Goal: Task Accomplishment & Management: Manage account settings

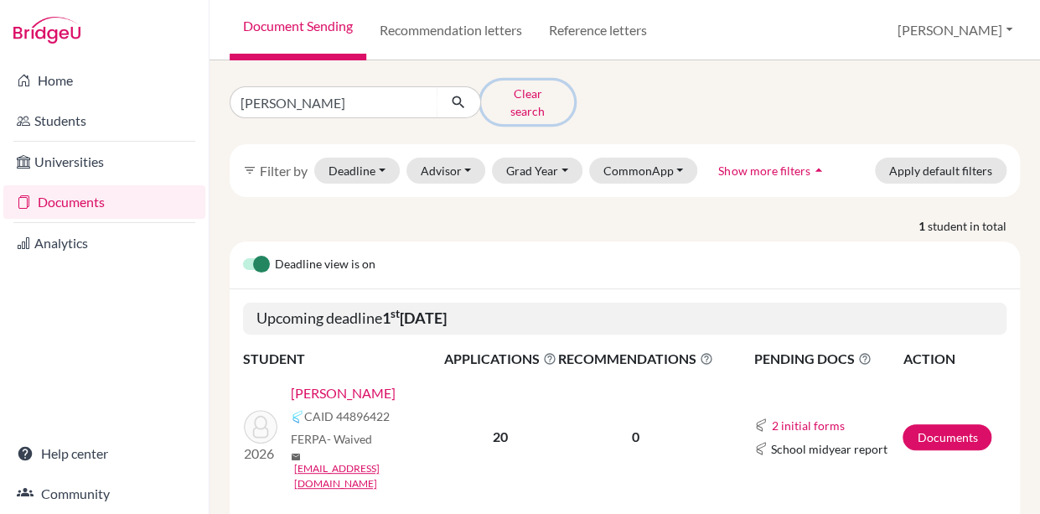
click at [532, 96] on button "Clear search" at bounding box center [527, 102] width 93 height 44
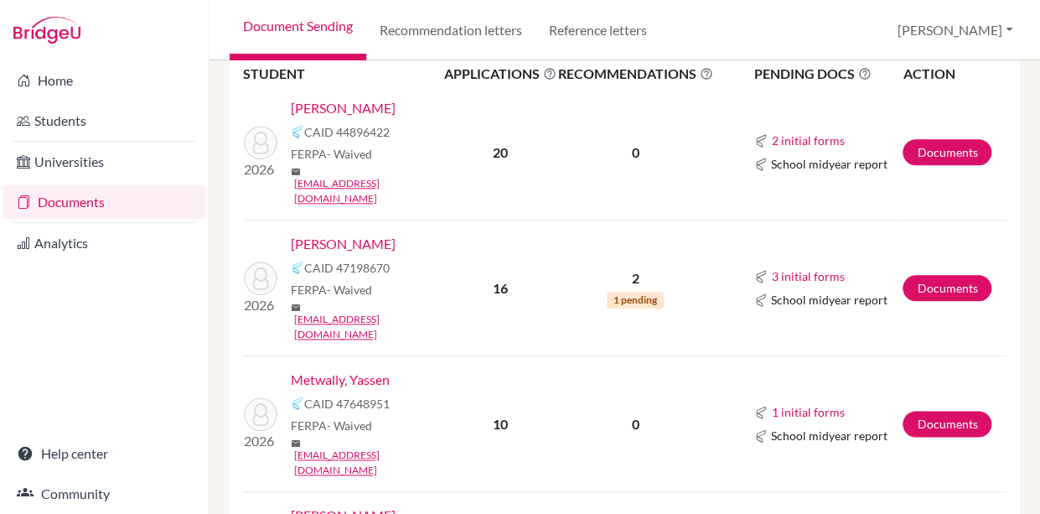
scroll to position [495, 0]
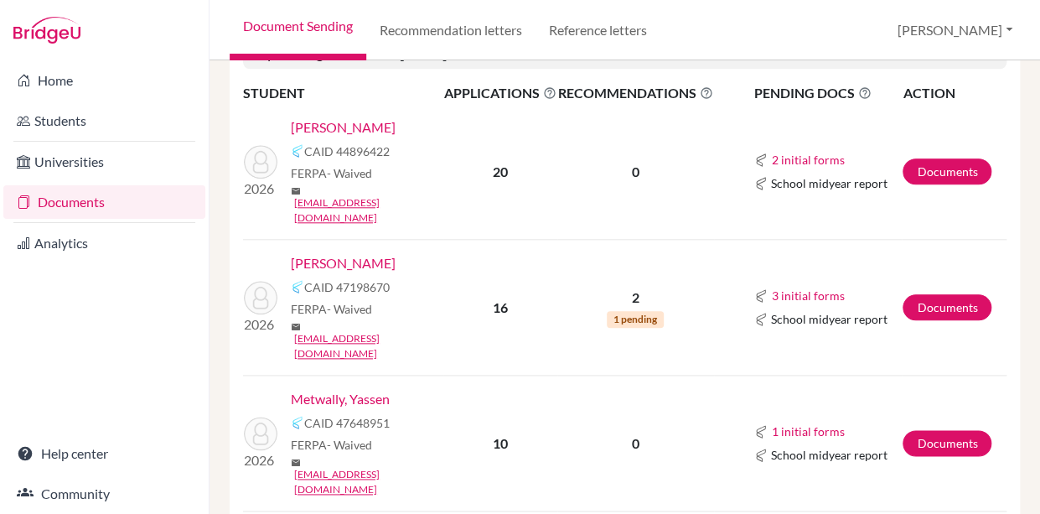
click at [338, 253] on link "[PERSON_NAME]" at bounding box center [343, 263] width 105 height 20
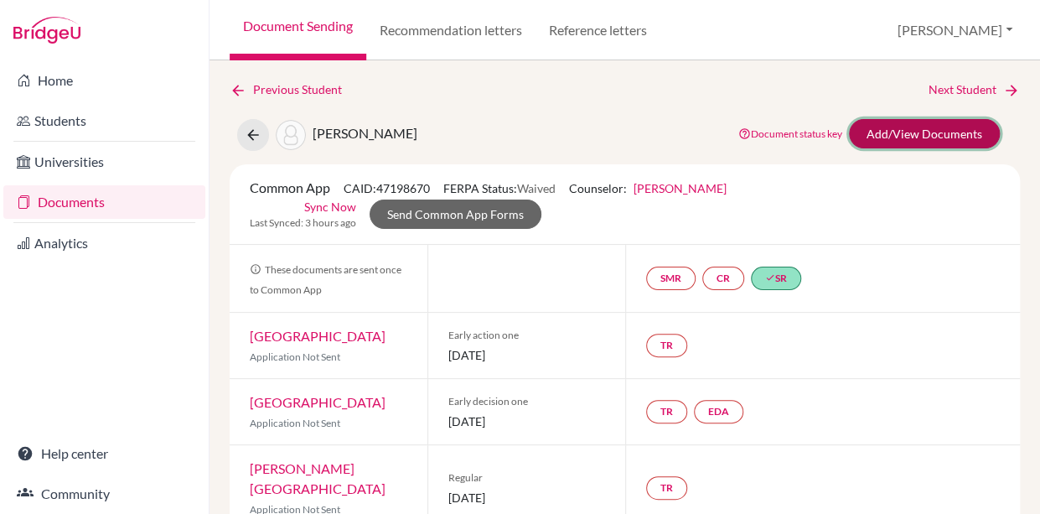
click at [889, 135] on link "Add/View Documents" at bounding box center [924, 133] width 151 height 29
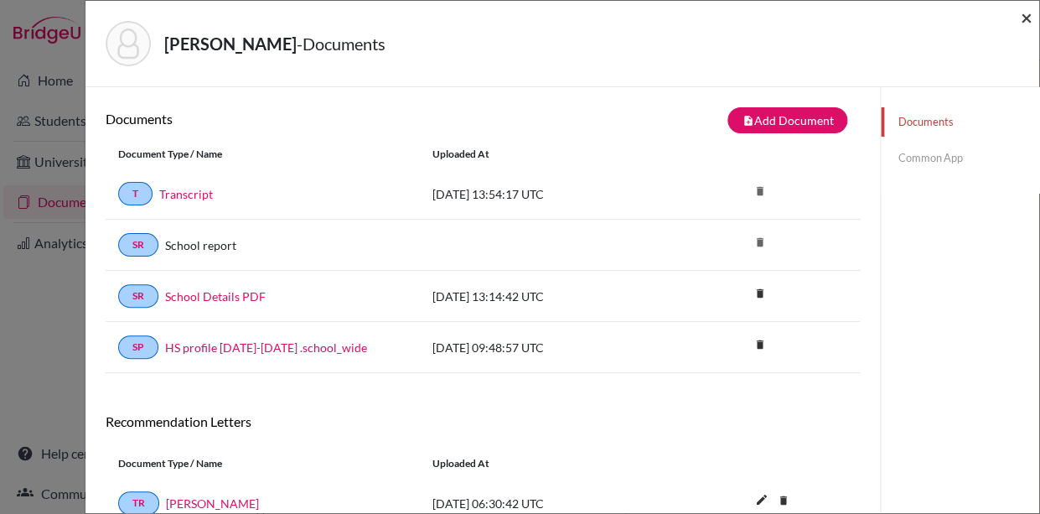
click at [1027, 19] on span "×" at bounding box center [1027, 17] width 12 height 24
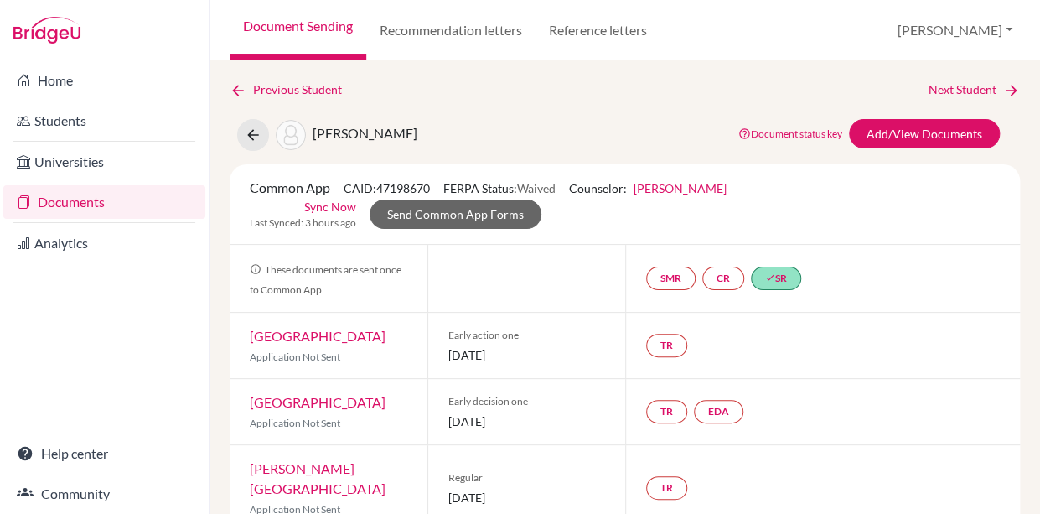
click at [73, 202] on link "Documents" at bounding box center [104, 202] width 202 height 34
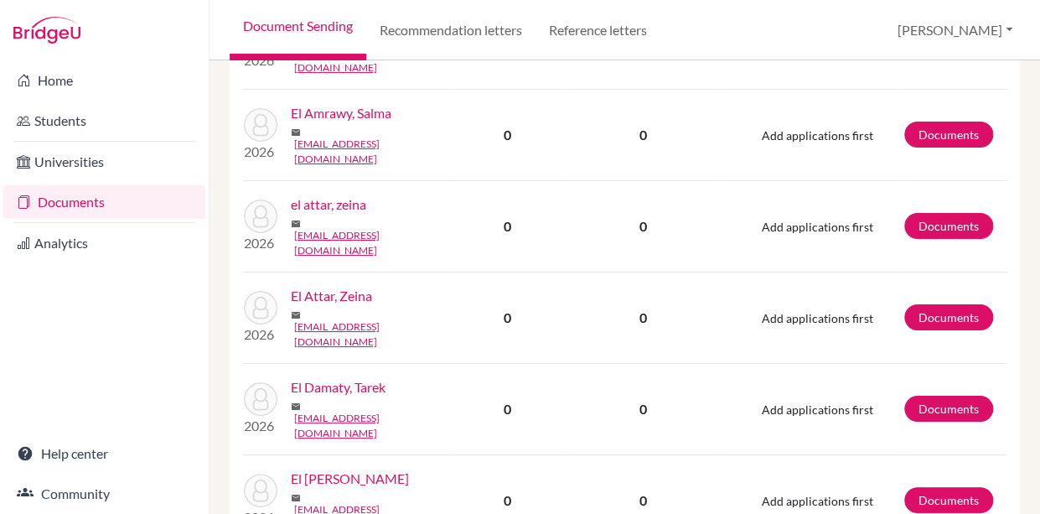
scroll to position [1990, 0]
